Goal: Find contact information: Find contact information

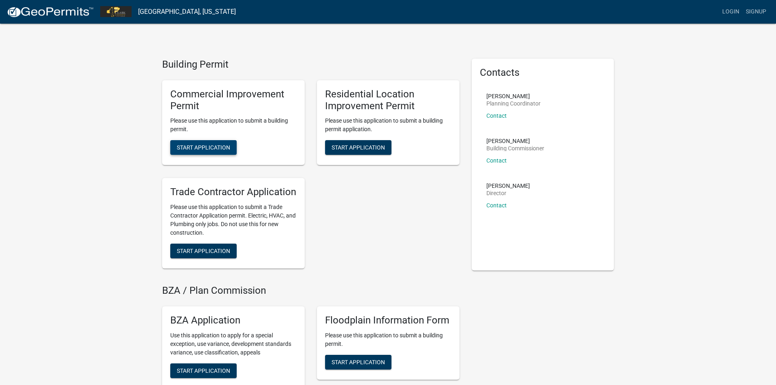
drag, startPoint x: 216, startPoint y: 145, endPoint x: 2, endPoint y: 127, distance: 214.6
click at [2, 127] on div "Building Permit Commercial Improvement Permit Please use this application to su…" at bounding box center [388, 372] width 776 height 745
click at [495, 160] on link "Contact" at bounding box center [496, 160] width 20 height 7
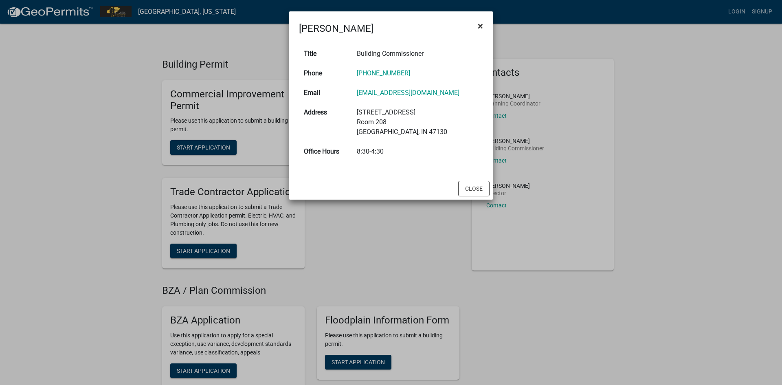
click at [480, 28] on span "×" at bounding box center [480, 25] width 5 height 11
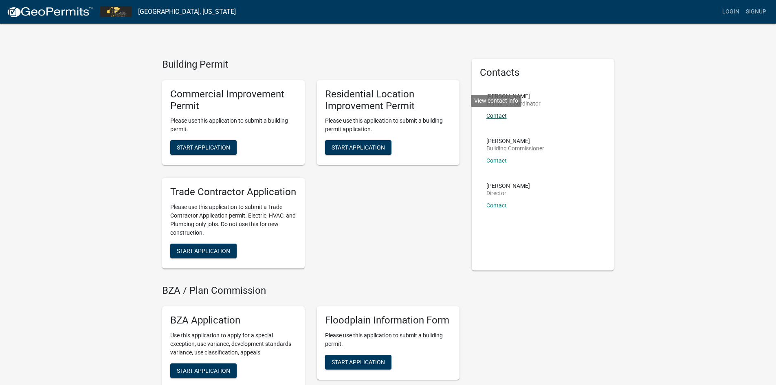
click at [496, 117] on link "Contact" at bounding box center [496, 115] width 20 height 7
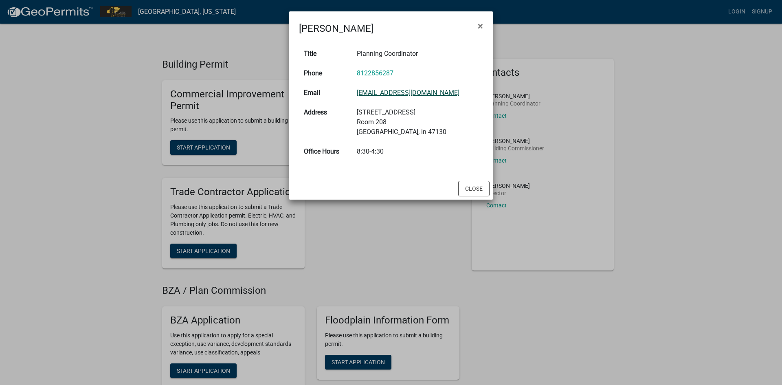
click at [388, 91] on link "[EMAIL_ADDRESS][DOMAIN_NAME]" at bounding box center [408, 93] width 103 height 8
click at [478, 24] on span "×" at bounding box center [480, 25] width 5 height 11
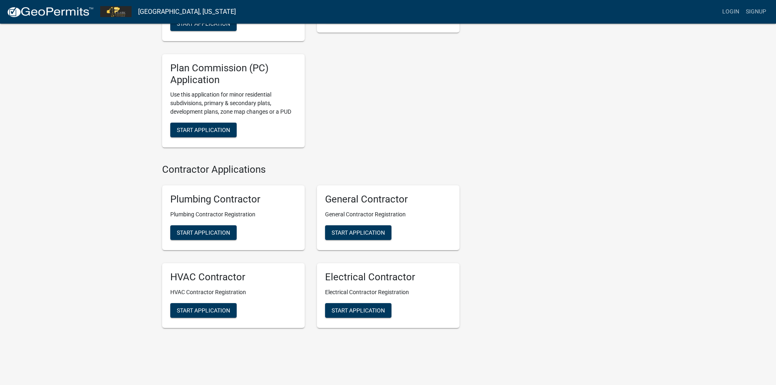
scroll to position [360, 0]
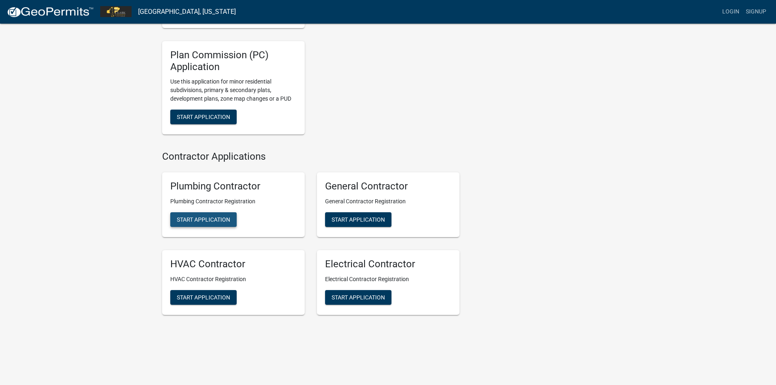
click at [211, 218] on span "Start Application" at bounding box center [203, 219] width 53 height 7
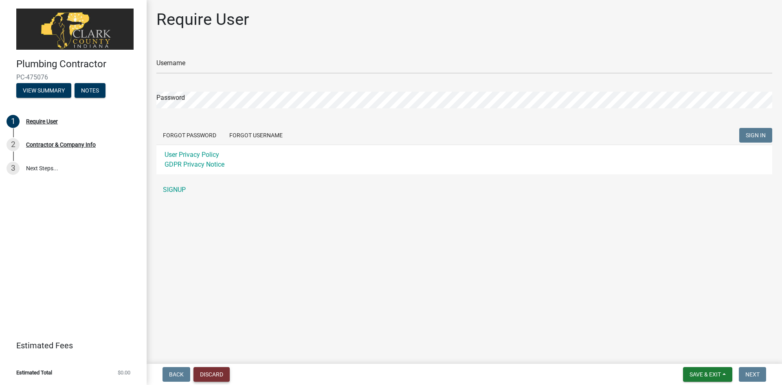
click at [206, 372] on button "Discard" at bounding box center [212, 374] width 36 height 15
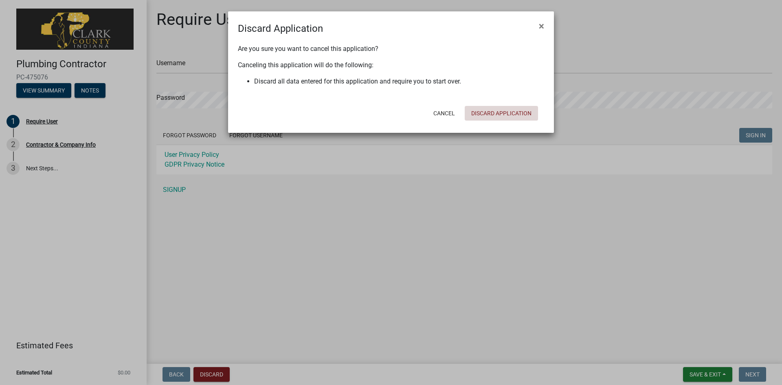
click at [484, 111] on button "Discard Application" at bounding box center [501, 113] width 73 height 15
